Goal: Task Accomplishment & Management: Use online tool/utility

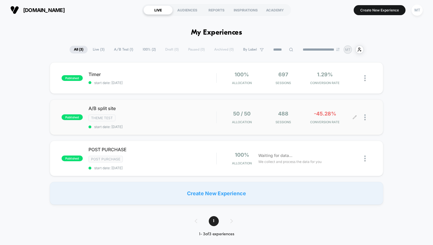
click at [257, 121] on div "50 / 50 Allocation" at bounding box center [241, 117] width 39 height 13
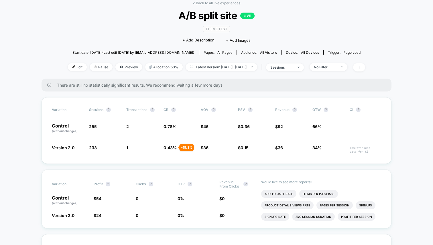
scroll to position [32, 0]
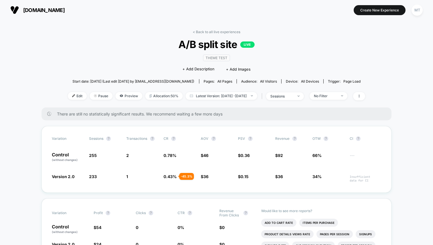
click at [19, 9] on button "[DOMAIN_NAME]" at bounding box center [38, 9] width 58 height 9
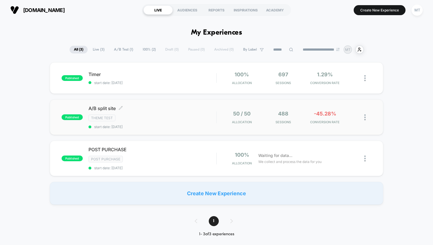
click at [133, 115] on div "Theme Test" at bounding box center [152, 118] width 128 height 7
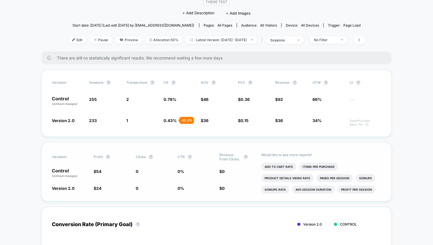
scroll to position [61, 0]
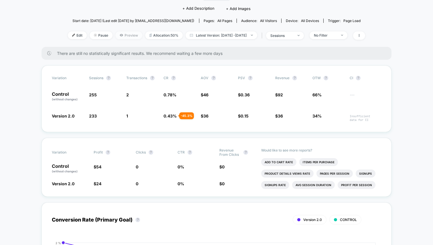
click at [116, 35] on span "Preview" at bounding box center [128, 35] width 27 height 8
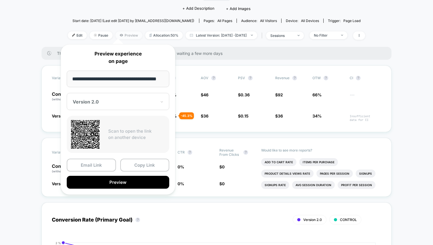
scroll to position [0, 5]
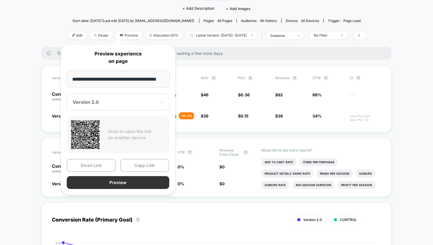
click at [108, 179] on button "Preview" at bounding box center [118, 182] width 102 height 13
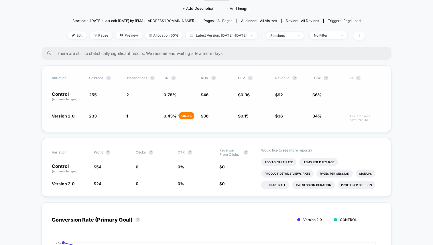
scroll to position [0, 0]
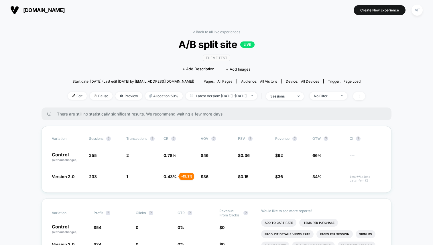
click at [34, 10] on span "[DOMAIN_NAME]" at bounding box center [44, 10] width 42 height 6
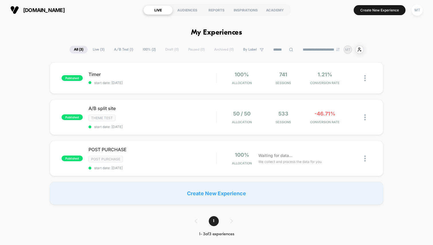
click at [249, 202] on div "Create New Experience" at bounding box center [216, 193] width 333 height 23
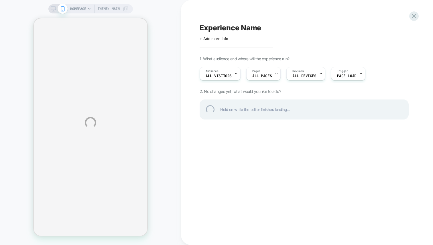
click at [267, 74] on div "HOMEPAGE Theme: MAIN Experience Name Click to edit experience details + Add mor…" at bounding box center [216, 122] width 433 height 245
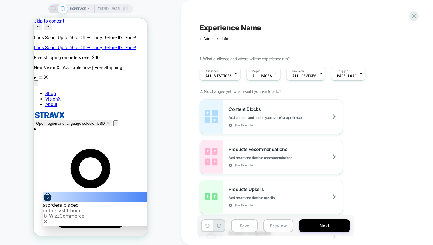
click at [270, 81] on div "Audience All Visitors Pages ALL PAGES Devices ALL DEVICES Trigger Page Load" at bounding box center [301, 73] width 209 height 19
click at [272, 74] on div "Pages ALL PAGES" at bounding box center [262, 73] width 31 height 13
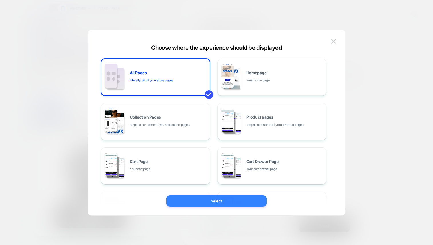
click at [229, 196] on button "Select" at bounding box center [216, 201] width 100 height 11
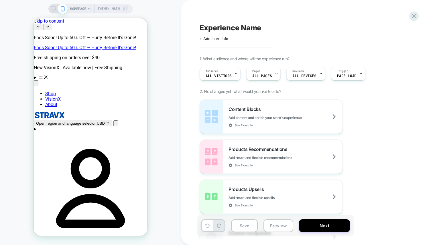
click at [275, 107] on div "Content Blocks Add content and enrich your store's experience See Example" at bounding box center [285, 117] width 114 height 21
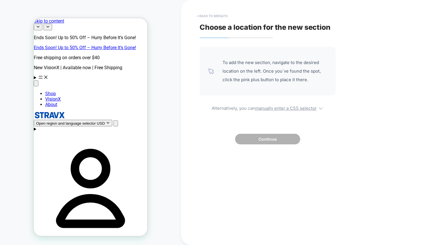
click at [201, 15] on button "< Back to widgets" at bounding box center [212, 15] width 37 height 9
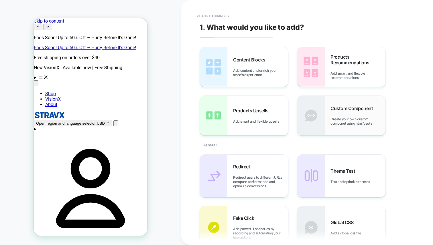
click at [327, 120] on div "Custom Component Create your own custom componet using html/css/js" at bounding box center [341, 116] width 88 height 40
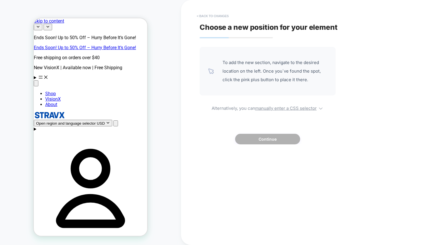
click at [196, 16] on button "< Back to changes" at bounding box center [213, 15] width 38 height 9
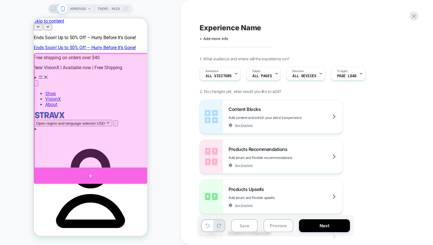
click at [85, 174] on div at bounding box center [90, 176] width 113 height 16
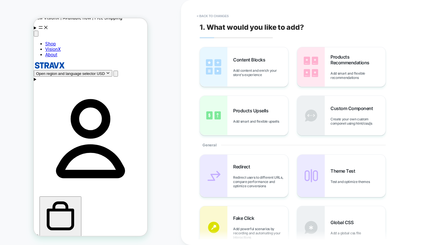
scroll to position [53, 0]
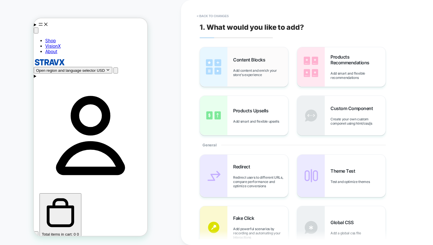
click at [266, 62] on span "Content Blocks" at bounding box center [250, 60] width 35 height 6
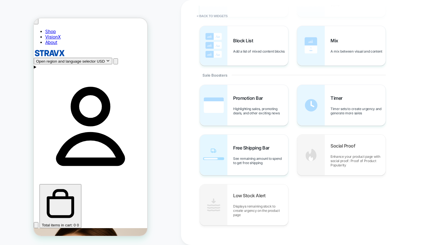
scroll to position [236, 0]
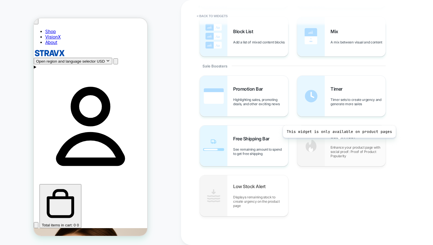
click at [338, 142] on div "Social Proof Enhance your product page with social proof: Proof of Product Popu…" at bounding box center [357, 146] width 55 height 24
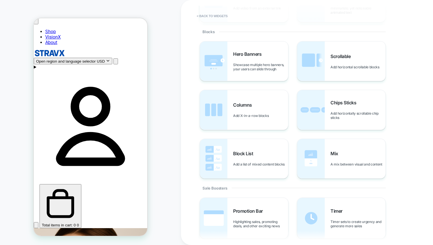
scroll to position [0, 0]
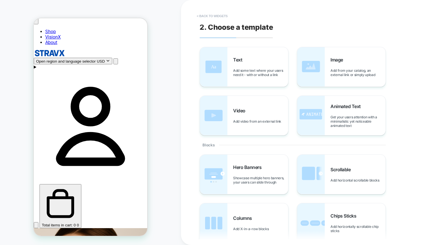
click at [197, 16] on button "< Back to widgets" at bounding box center [212, 15] width 37 height 9
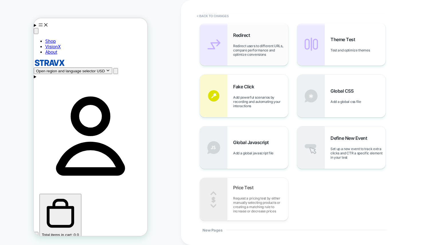
scroll to position [137, 0]
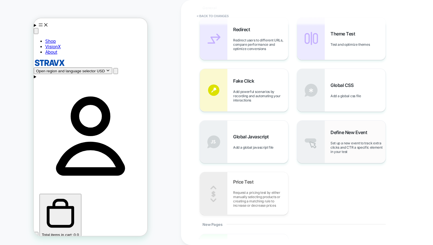
click at [320, 150] on img at bounding box center [310, 142] width 27 height 42
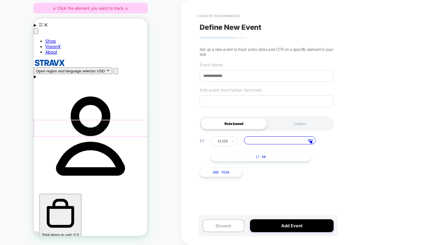
click at [201, 17] on button "< back to the experience" at bounding box center [218, 15] width 49 height 9
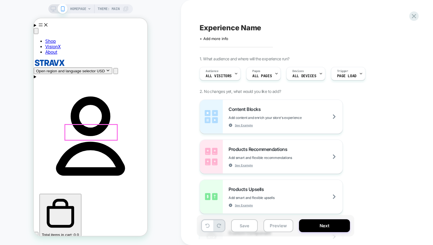
scroll to position [0, 0]
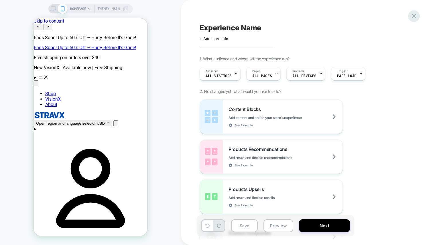
click at [412, 16] on icon at bounding box center [414, 16] width 8 height 8
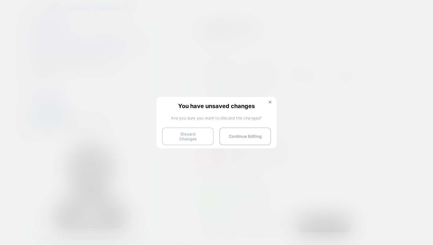
click at [200, 133] on button "Discard Changes" at bounding box center [188, 137] width 52 height 18
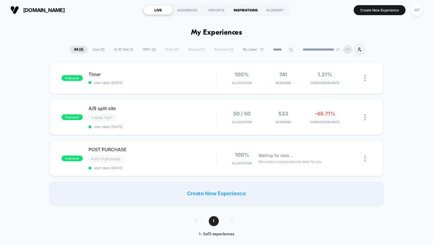
click at [251, 11] on div "INSPIRATIONS" at bounding box center [245, 9] width 29 height 9
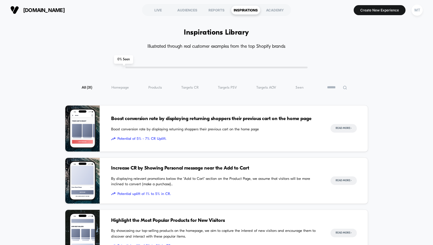
click at [156, 15] on section "LIVE AUDIENCES REPORTS INSPIRATIONS ACADEMY" at bounding box center [216, 10] width 149 height 14
click at [159, 9] on div "LIVE" at bounding box center [157, 9] width 29 height 9
